Goal: Task Accomplishment & Management: Manage account settings

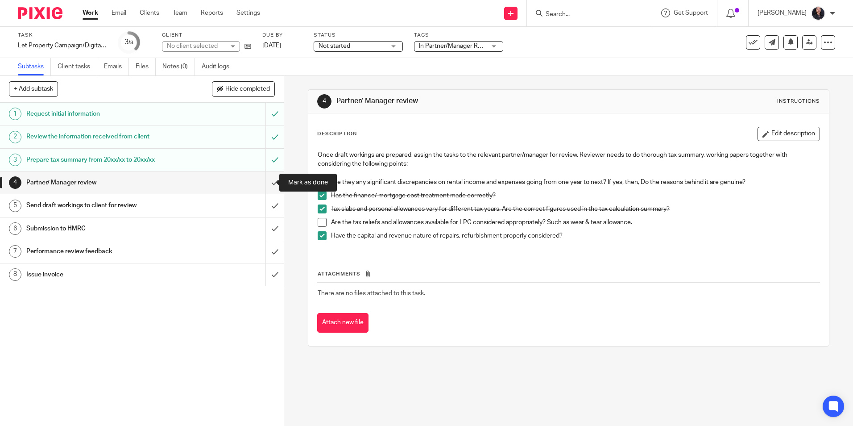
click at [265, 183] on input "submit" at bounding box center [142, 182] width 284 height 22
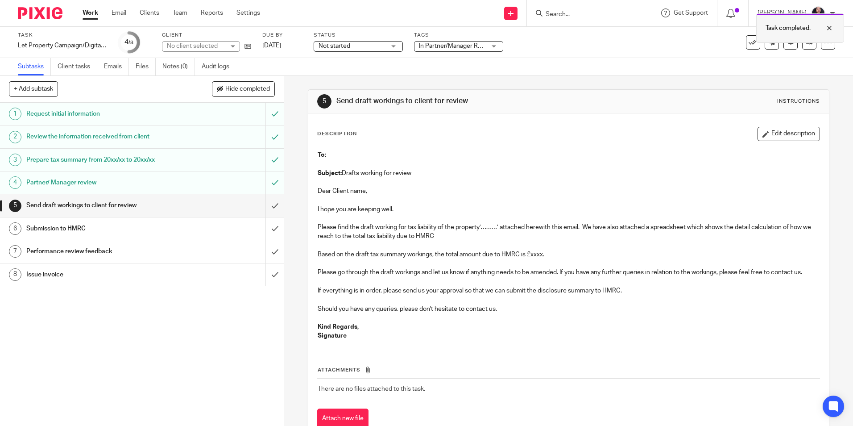
click at [827, 28] on div at bounding box center [823, 28] width 24 height 11
click at [806, 44] on icon at bounding box center [809, 42] width 7 height 7
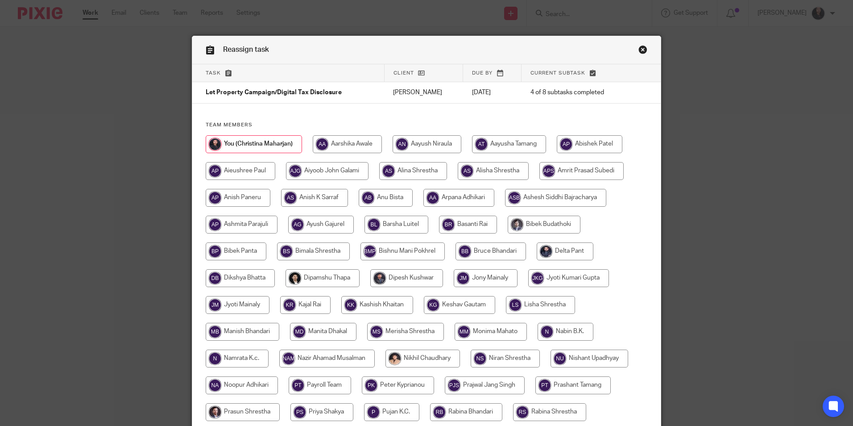
click at [373, 204] on input "radio" at bounding box center [386, 198] width 54 height 18
radio input "true"
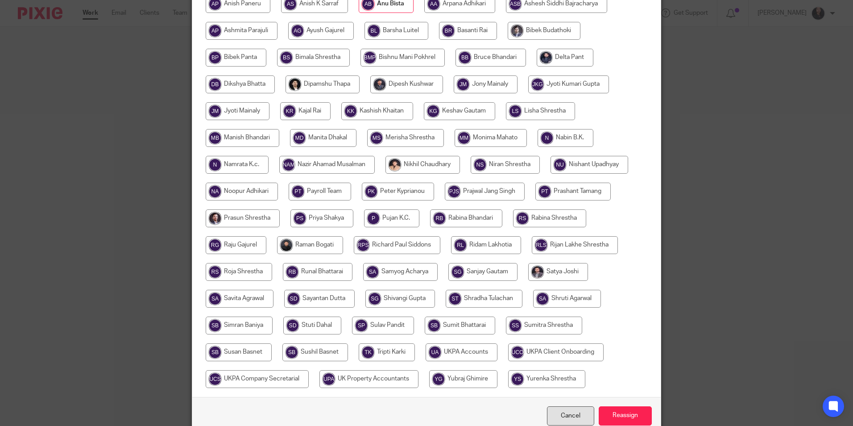
scroll to position [223, 0]
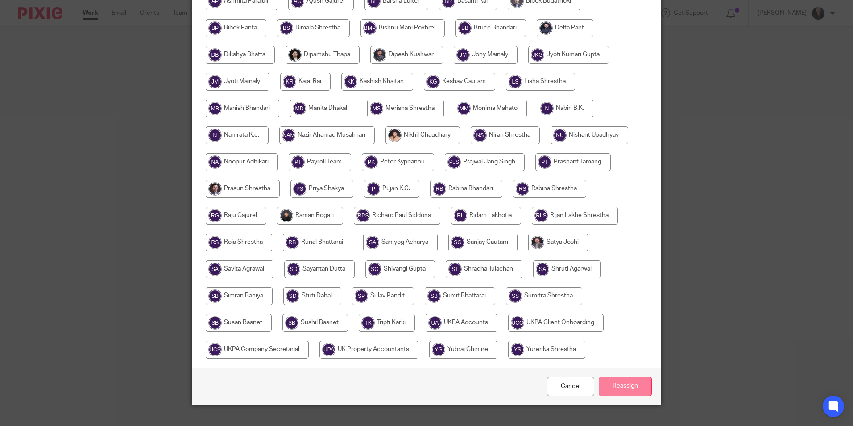
click at [618, 393] on input "Reassign" at bounding box center [625, 386] width 53 height 19
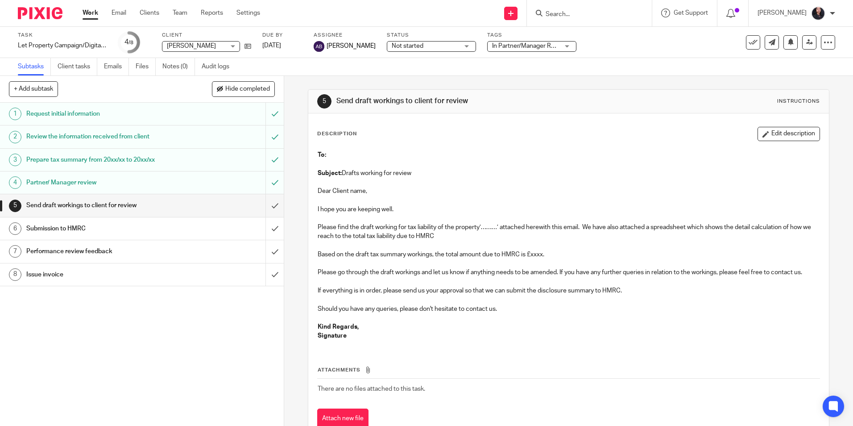
click at [43, 11] on img at bounding box center [40, 13] width 45 height 12
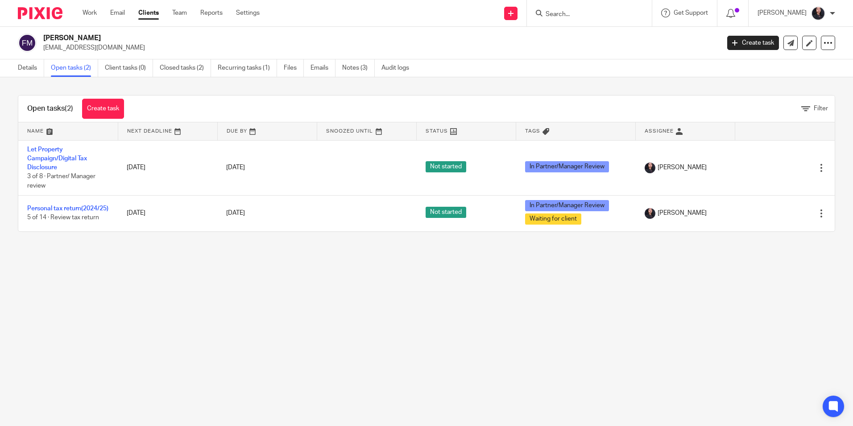
click at [566, 12] on input "Search" at bounding box center [585, 15] width 80 height 8
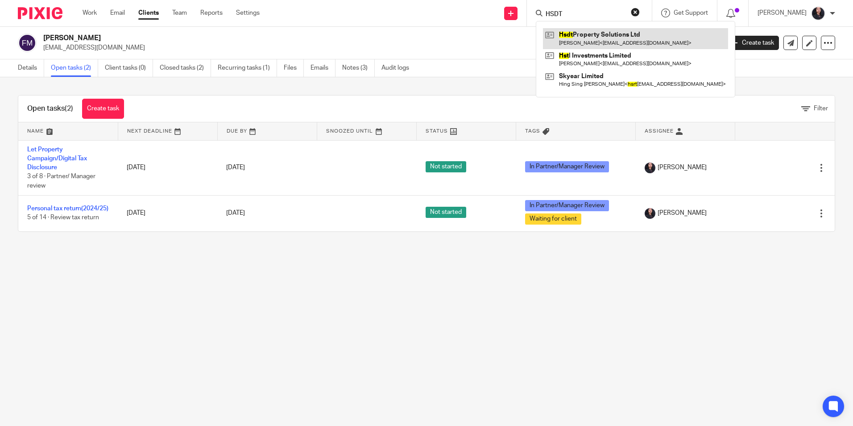
type input "HSDT"
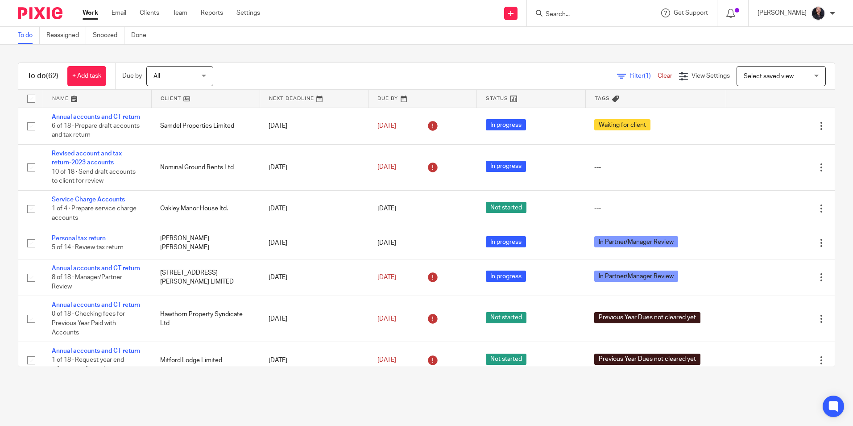
click at [571, 17] on input "Search" at bounding box center [585, 15] width 80 height 8
click at [567, 15] on input "Search" at bounding box center [585, 15] width 80 height 8
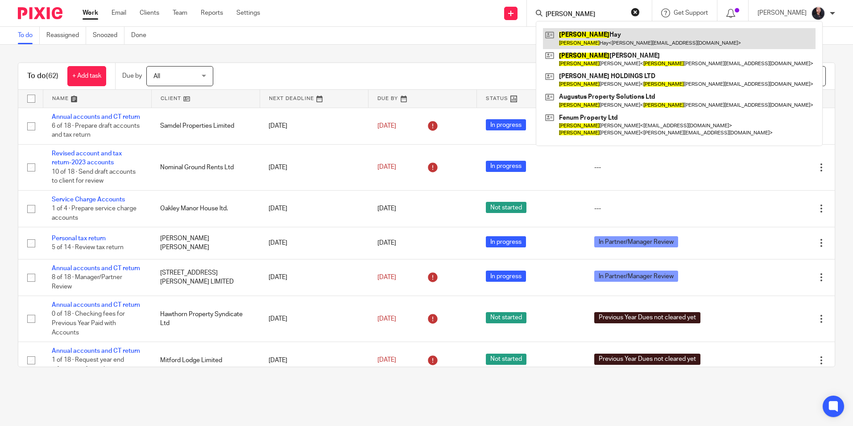
type input "joshua"
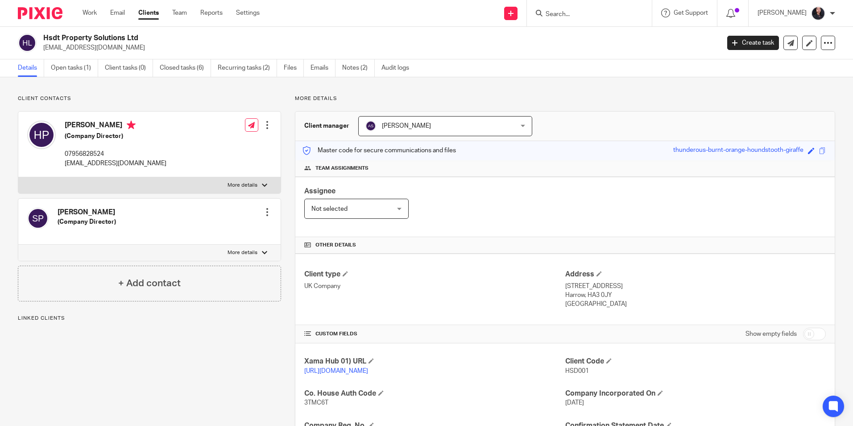
scroll to position [183, 0]
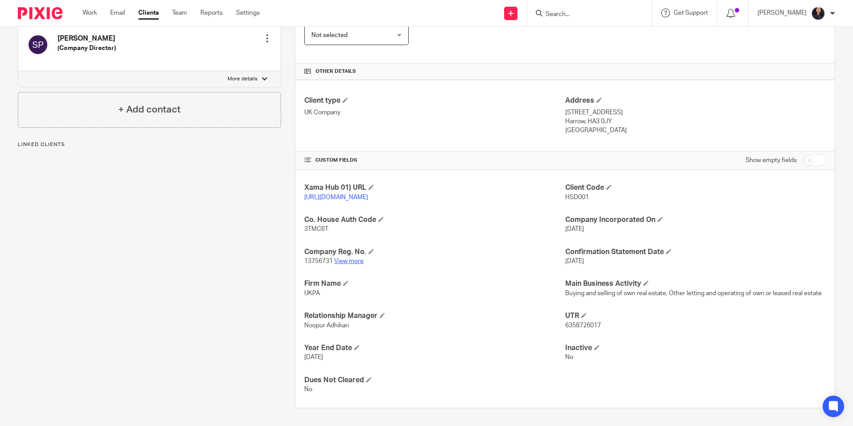
click at [352, 263] on link "View more" at bounding box center [348, 261] width 29 height 6
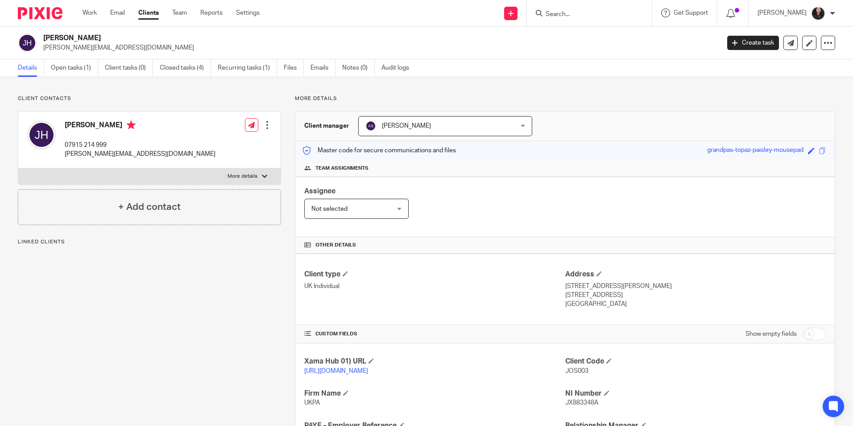
scroll to position [150, 0]
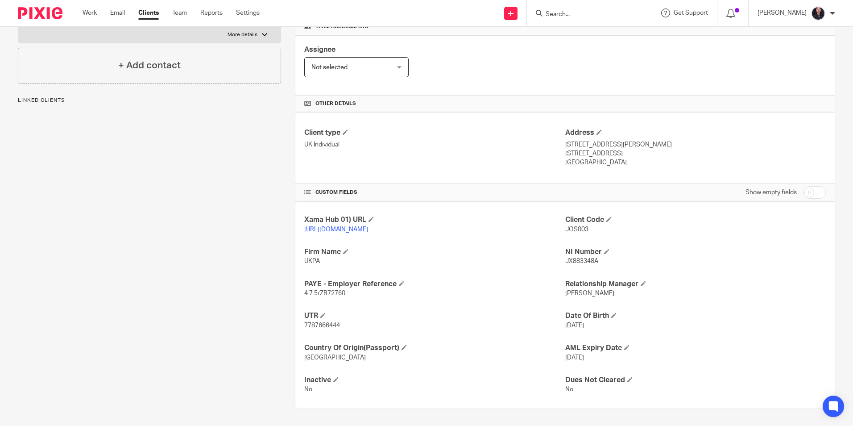
click at [312, 324] on span "7787666444" at bounding box center [322, 325] width 36 height 6
copy span "7787666444"
click at [549, 17] on input "Search" at bounding box center [585, 15] width 80 height 8
paste input "Mpm Development Ltd"
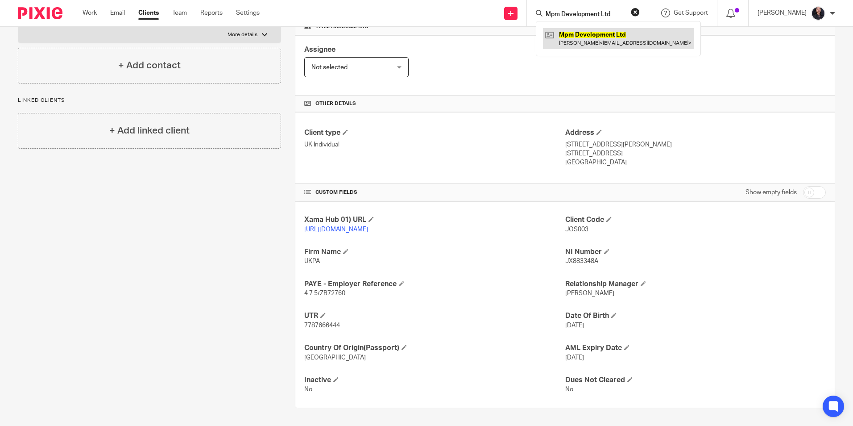
type input "Mpm Development Ltd"
click at [568, 37] on link at bounding box center [618, 38] width 151 height 21
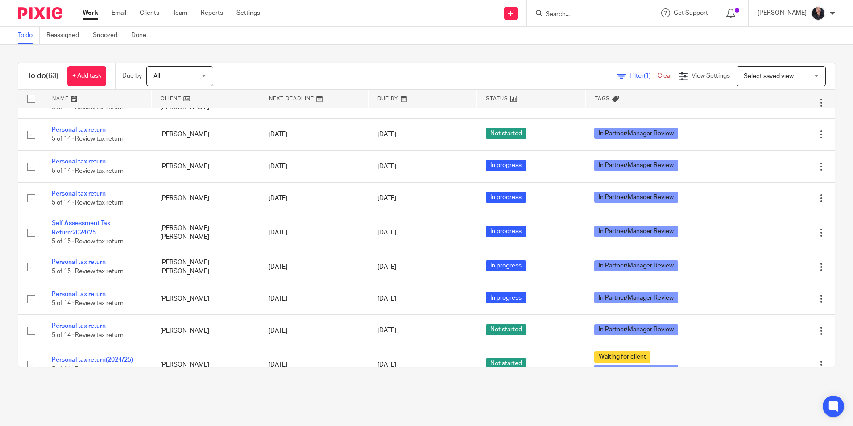
scroll to position [1584, 0]
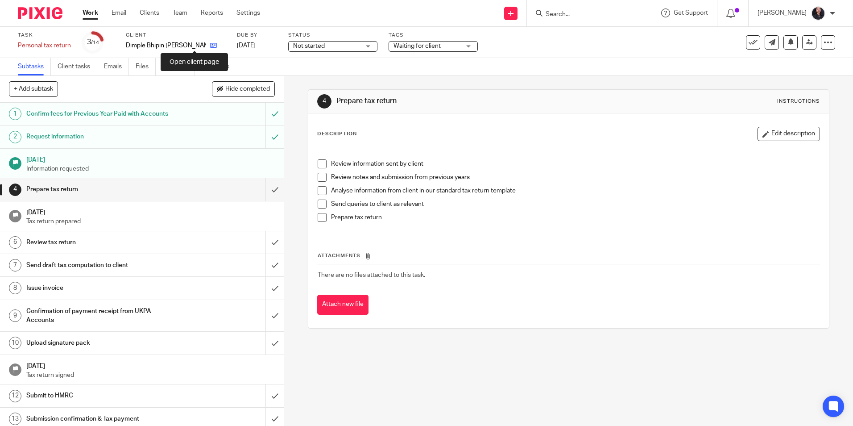
click at [210, 46] on icon at bounding box center [213, 45] width 7 height 7
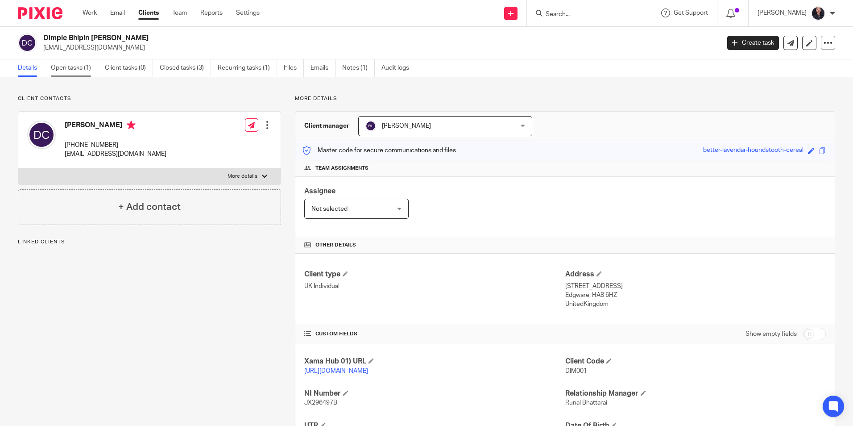
click at [79, 72] on link "Open tasks (1)" at bounding box center [74, 67] width 47 height 17
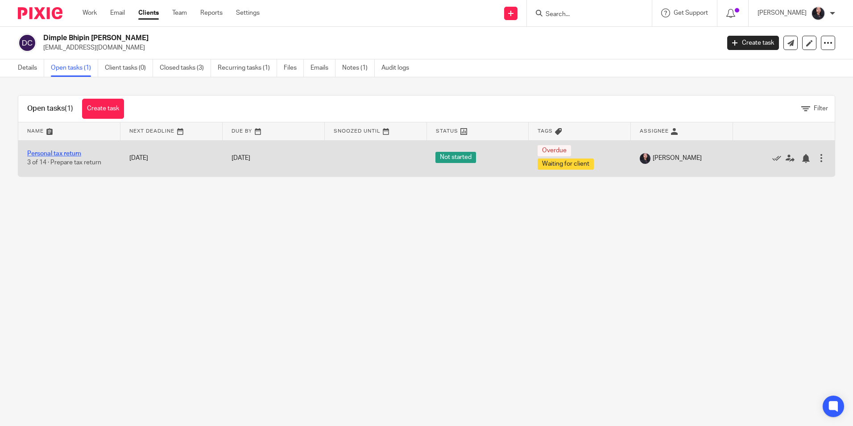
click at [75, 152] on link "Personal tax return" at bounding box center [54, 153] width 54 height 6
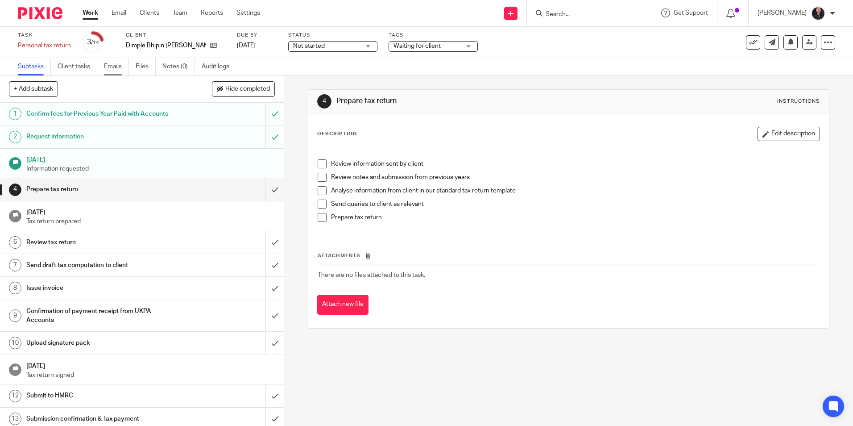
click at [115, 66] on link "Emails" at bounding box center [116, 66] width 25 height 17
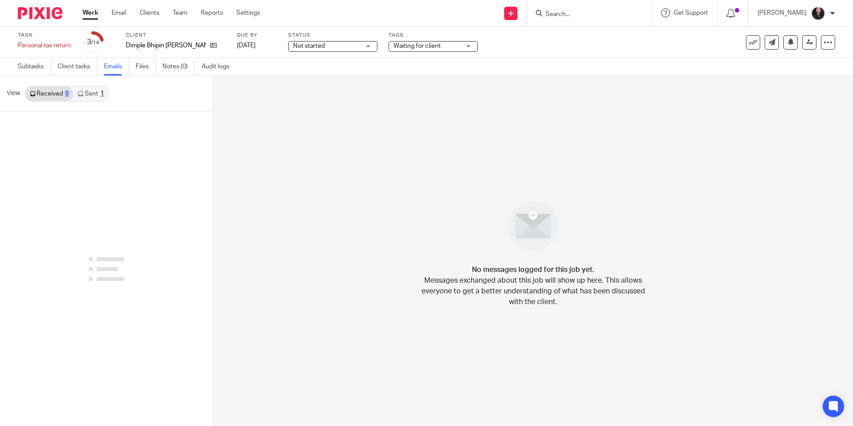
click at [87, 96] on link "Sent 1" at bounding box center [90, 94] width 35 height 14
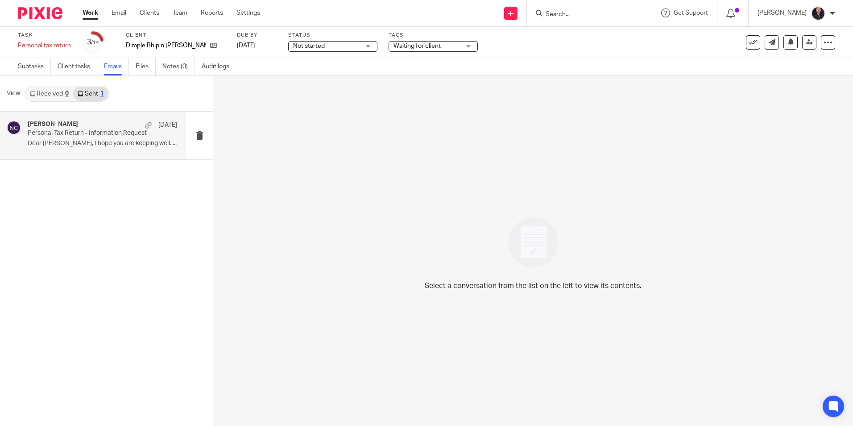
click at [65, 131] on p "Personal Tax Return - Information Request" at bounding box center [88, 133] width 120 height 8
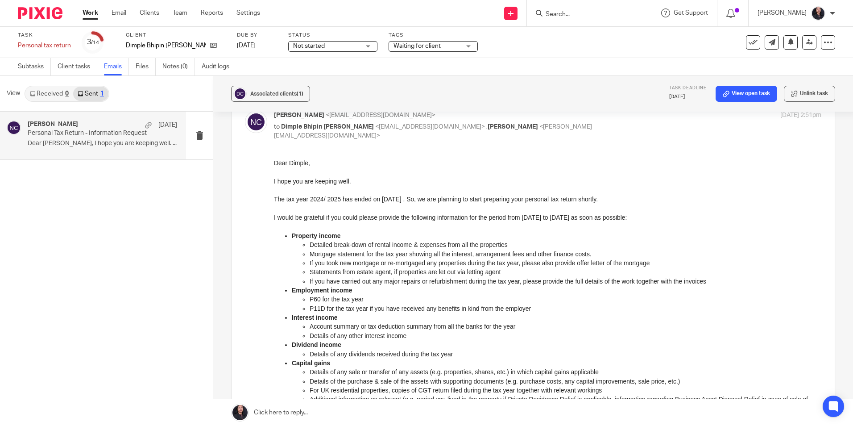
scroll to position [45, 0]
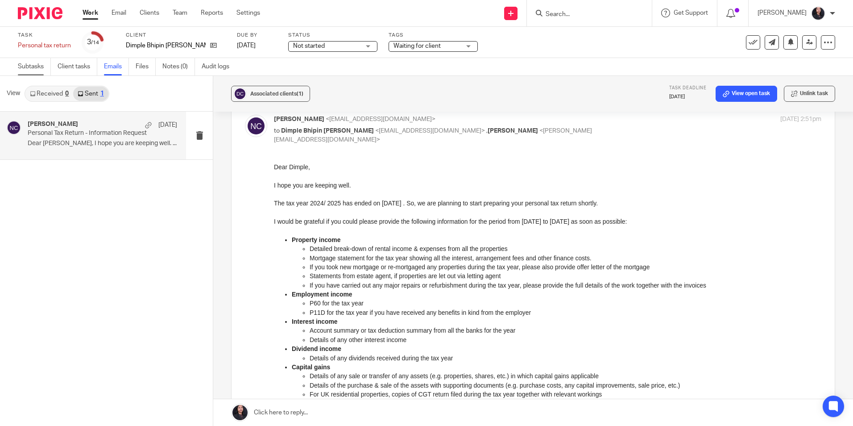
click at [43, 71] on link "Subtasks" at bounding box center [34, 66] width 33 height 17
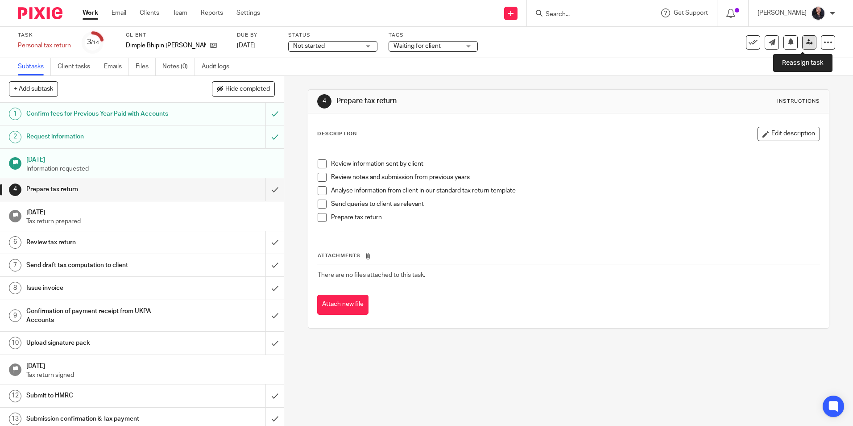
click at [806, 43] on icon at bounding box center [809, 42] width 7 height 7
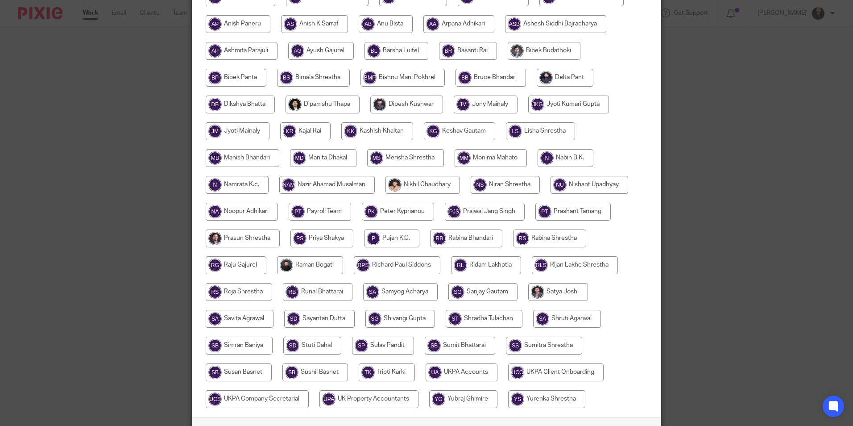
scroll to position [178, 0]
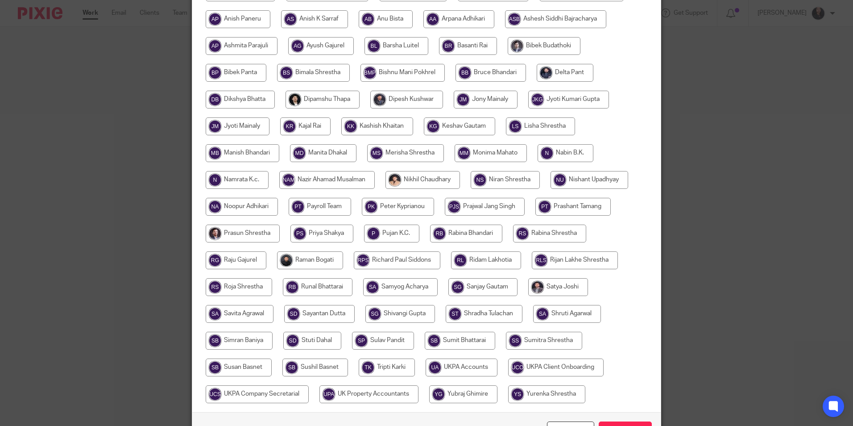
click at [492, 257] on input "radio" at bounding box center [486, 260] width 70 height 18
radio input "true"
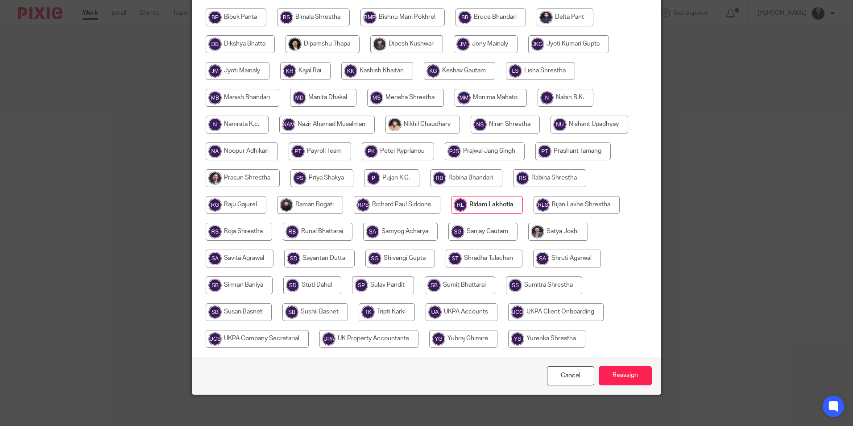
scroll to position [238, 0]
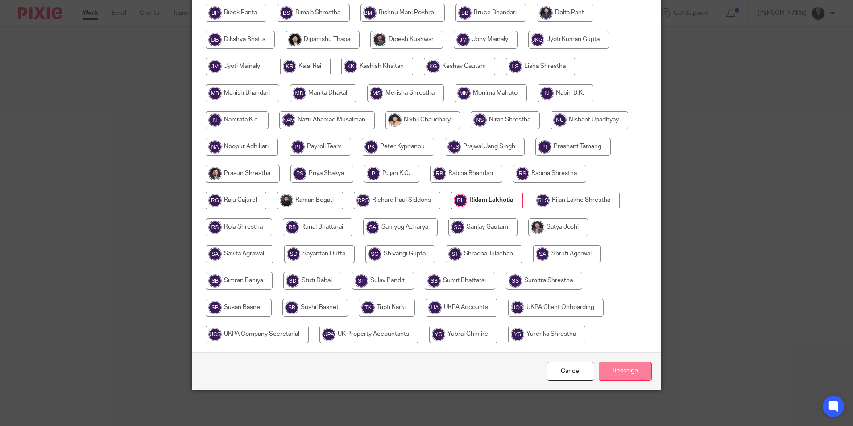
click at [622, 365] on input "Reassign" at bounding box center [625, 370] width 53 height 19
